Goal: Obtain resource: Obtain resource

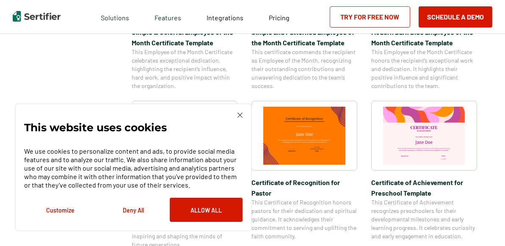
scroll to position [376, 0]
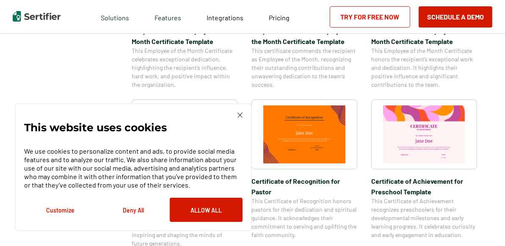
click at [127, 211] on button "Deny All" at bounding box center [133, 210] width 73 height 24
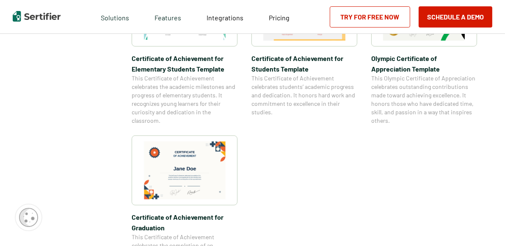
scroll to position [704, 0]
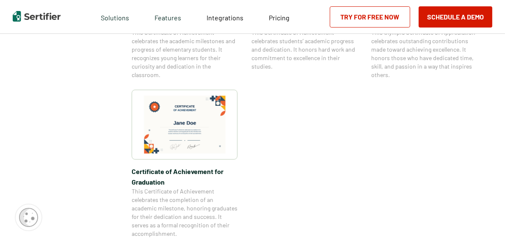
click at [182, 119] on img at bounding box center [185, 125] width 82 height 58
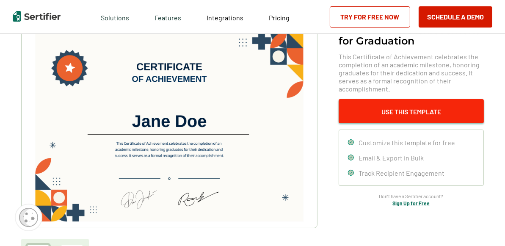
scroll to position [51, 0]
click at [385, 115] on button "Use This Template" at bounding box center [411, 111] width 145 height 24
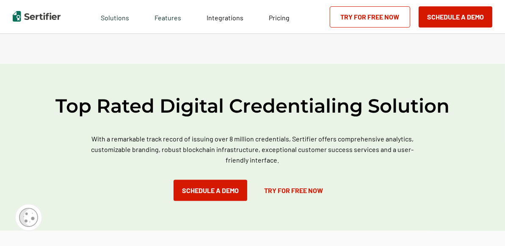
scroll to position [1379, 0]
